Goal: Navigation & Orientation: Find specific page/section

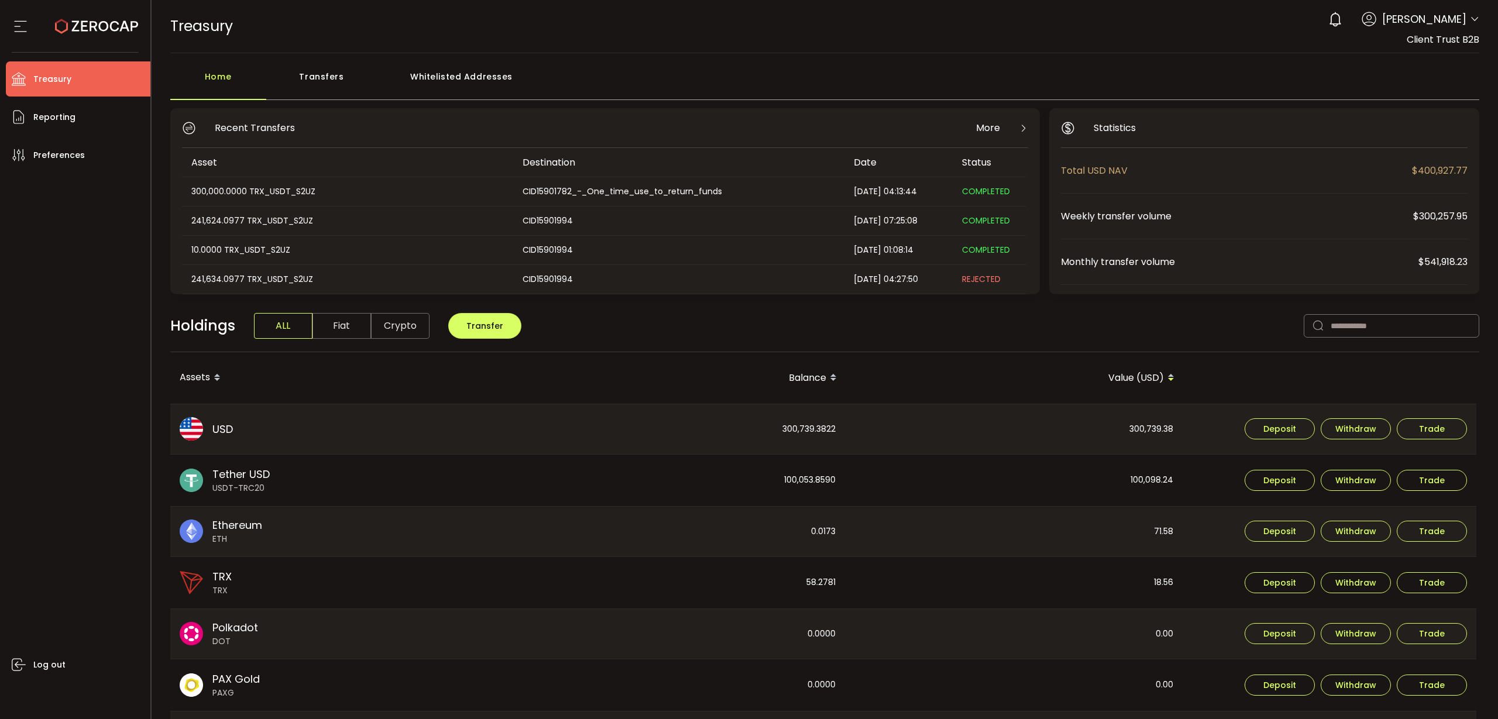
click at [458, 70] on div "Whitelisted Addresses" at bounding box center [461, 82] width 168 height 35
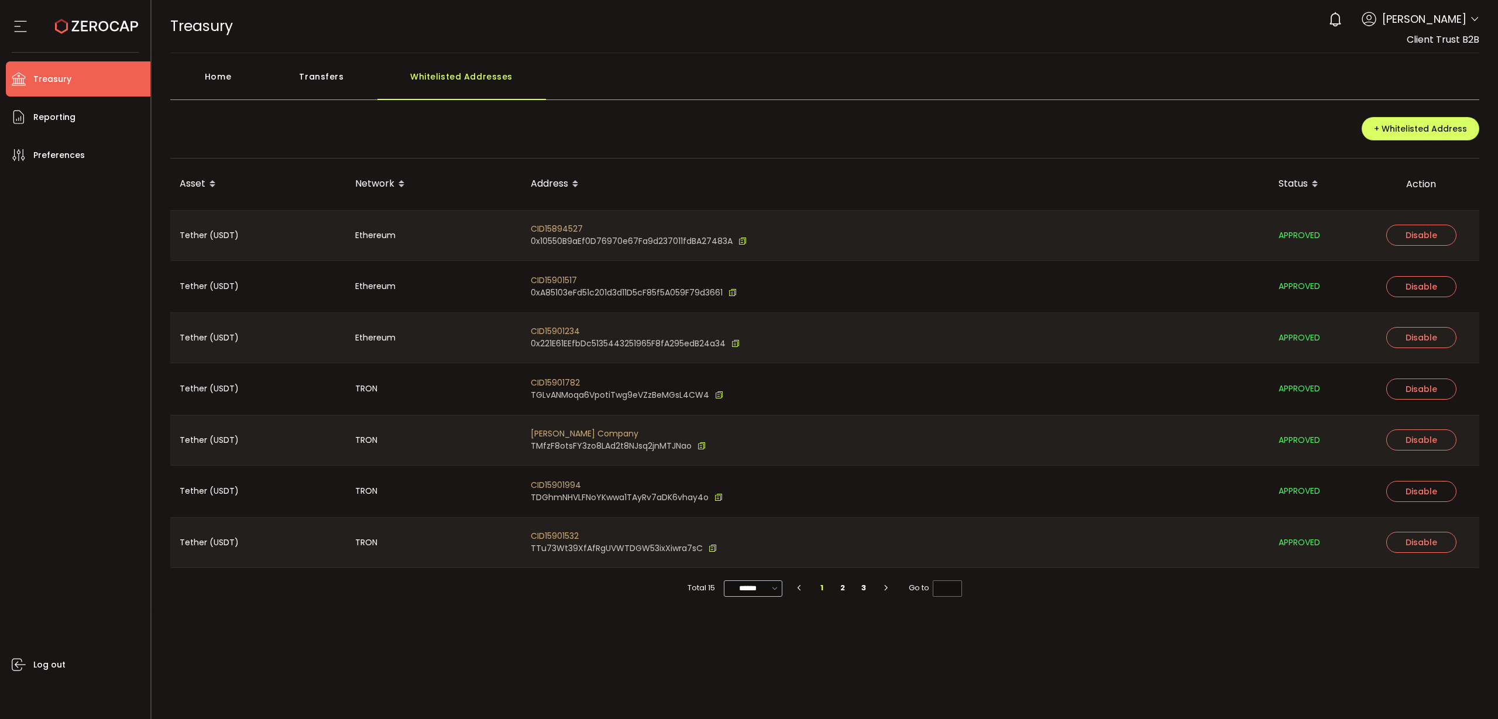
click at [779, 589] on icon at bounding box center [775, 588] width 12 height 13
click at [756, 675] on span "100/page" at bounding box center [754, 676] width 38 height 12
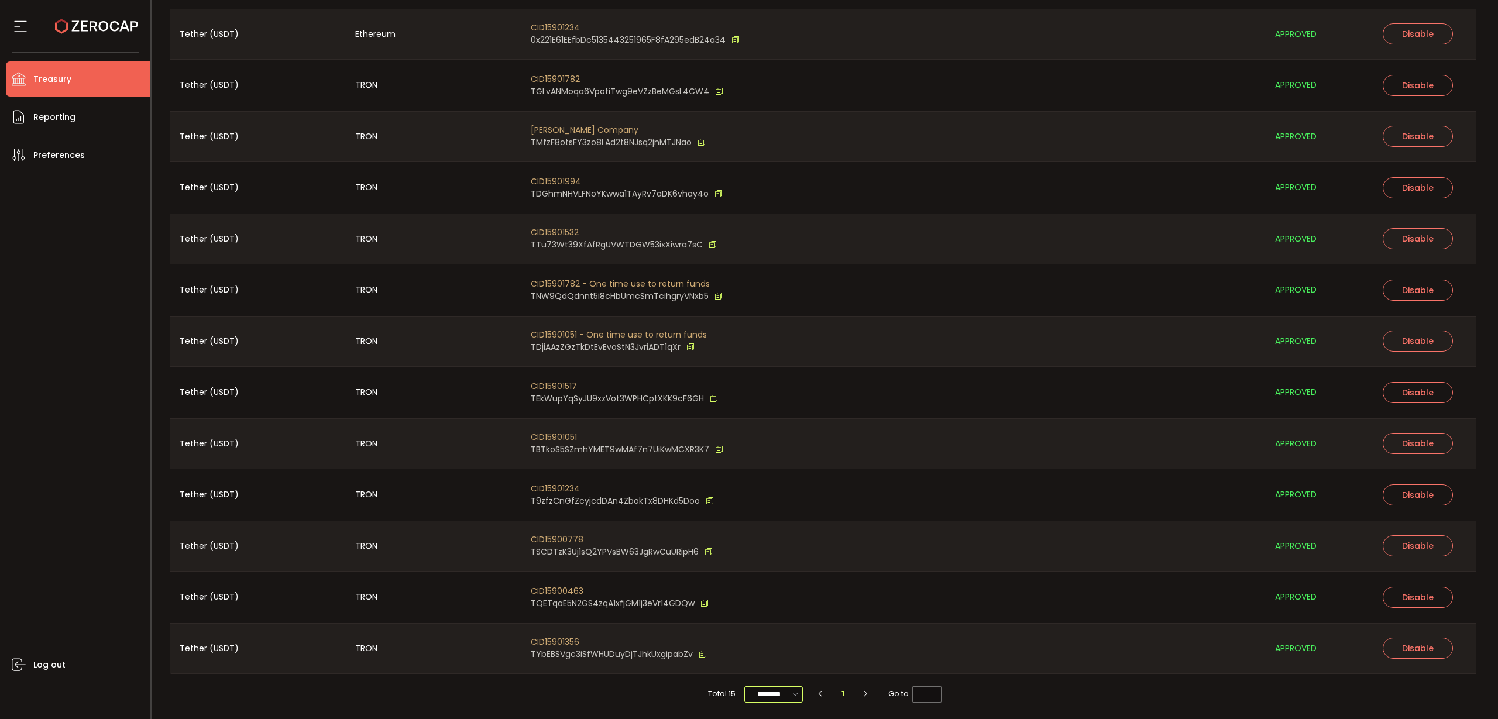
scroll to position [305, 0]
click at [794, 696] on icon at bounding box center [796, 692] width 12 height 13
click at [771, 625] on span "20/page" at bounding box center [771, 624] width 35 height 12
click at [790, 689] on icon at bounding box center [796, 692] width 12 height 13
click at [784, 667] on span "100/page" at bounding box center [773, 664] width 38 height 12
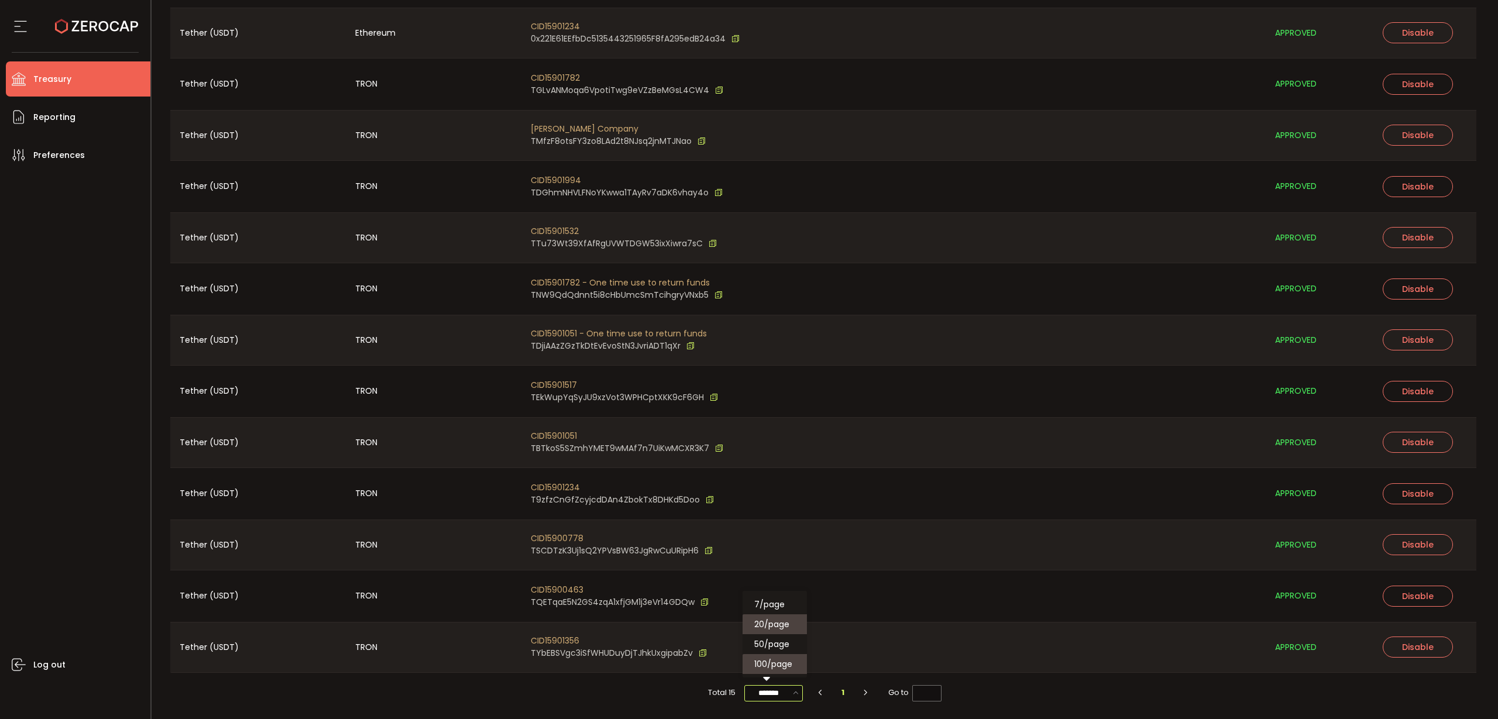
type input "********"
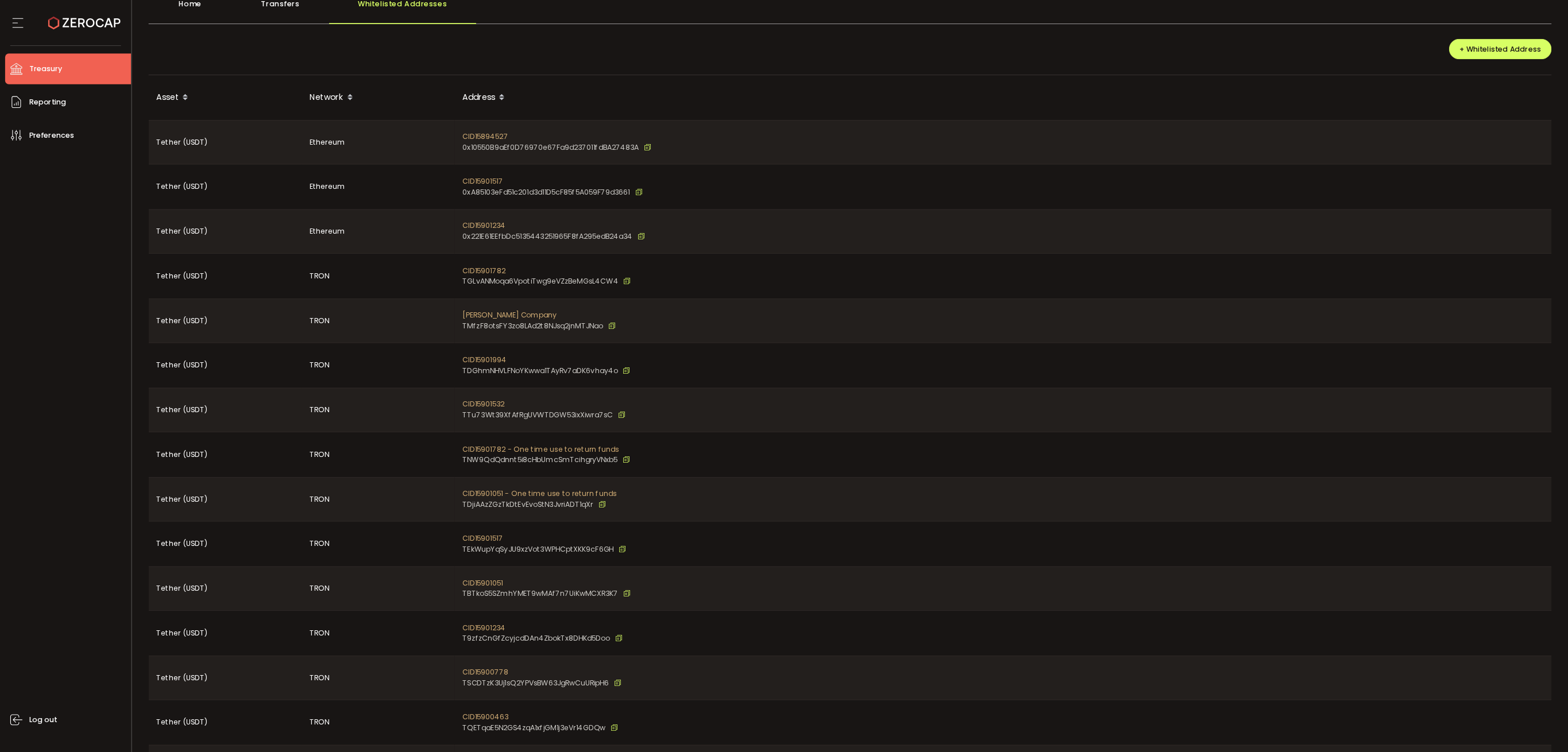
scroll to position [0, 0]
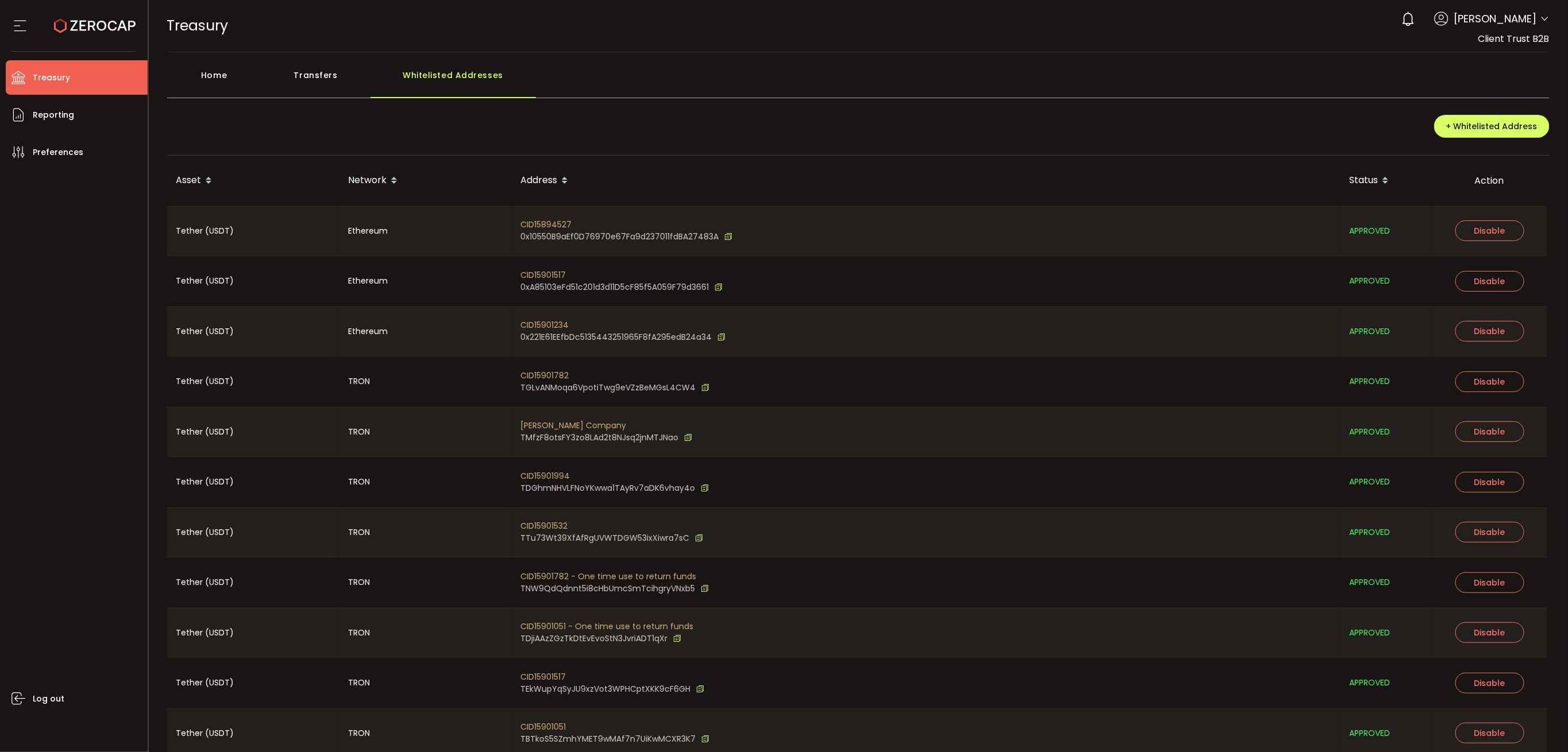
click at [542, 184] on div "Address" at bounding box center [926, 181] width 829 height 20
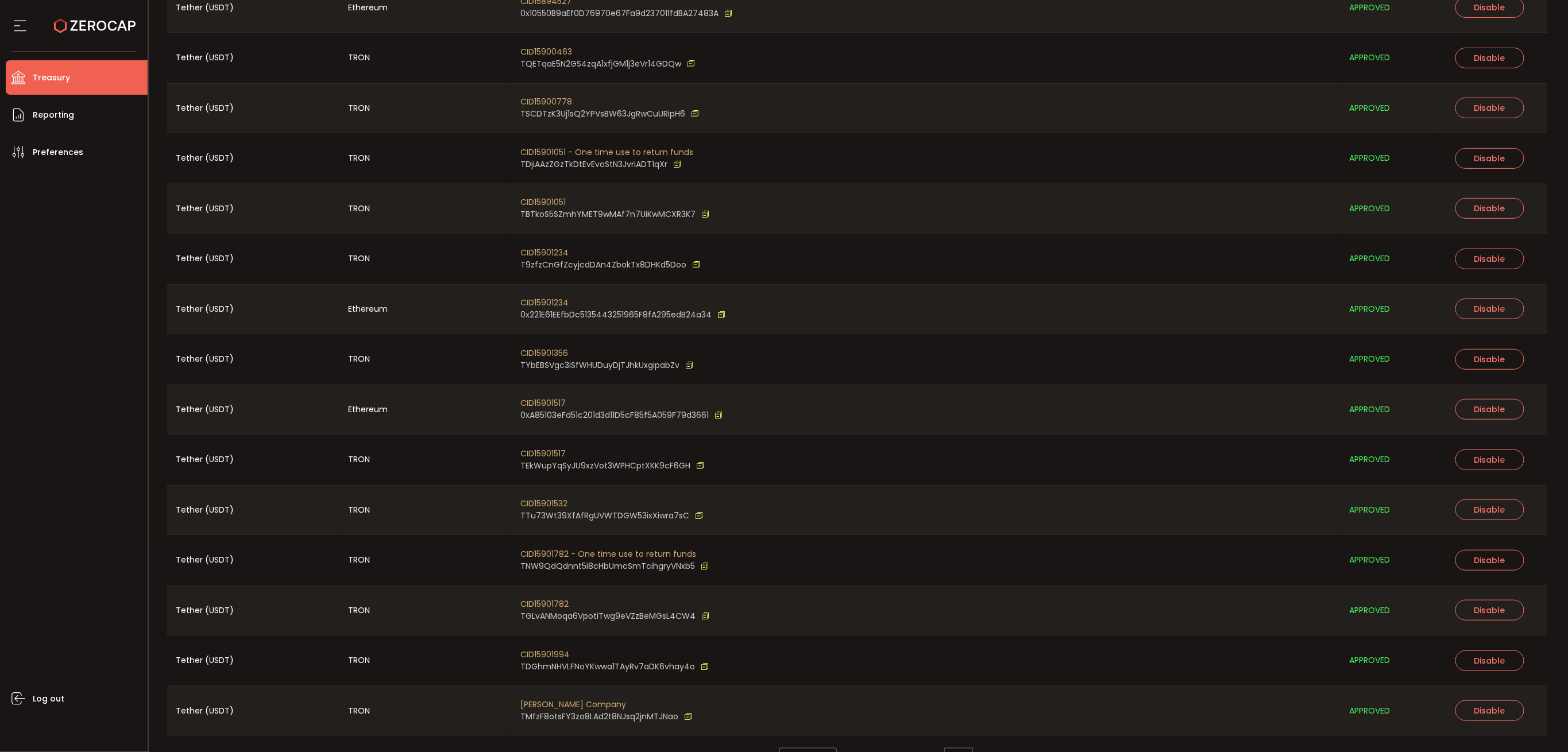
scroll to position [251, 0]
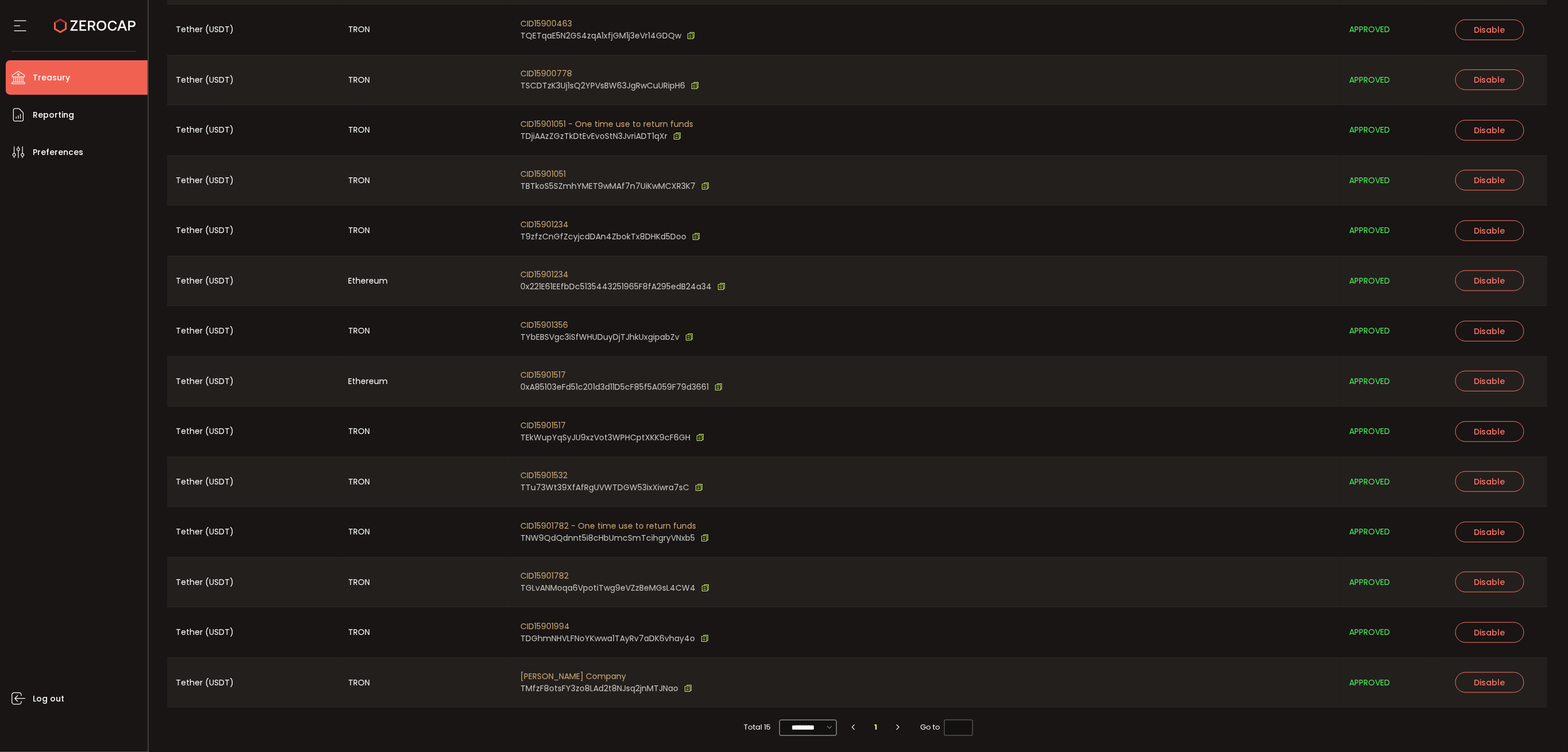
click at [829, 705] on icon at bounding box center [831, 727] width 12 height 13
click at [1023, 705] on div "Total 15 ******** 1 Go to *" at bounding box center [858, 727] width 1383 height 39
